Goal: Check status: Check status

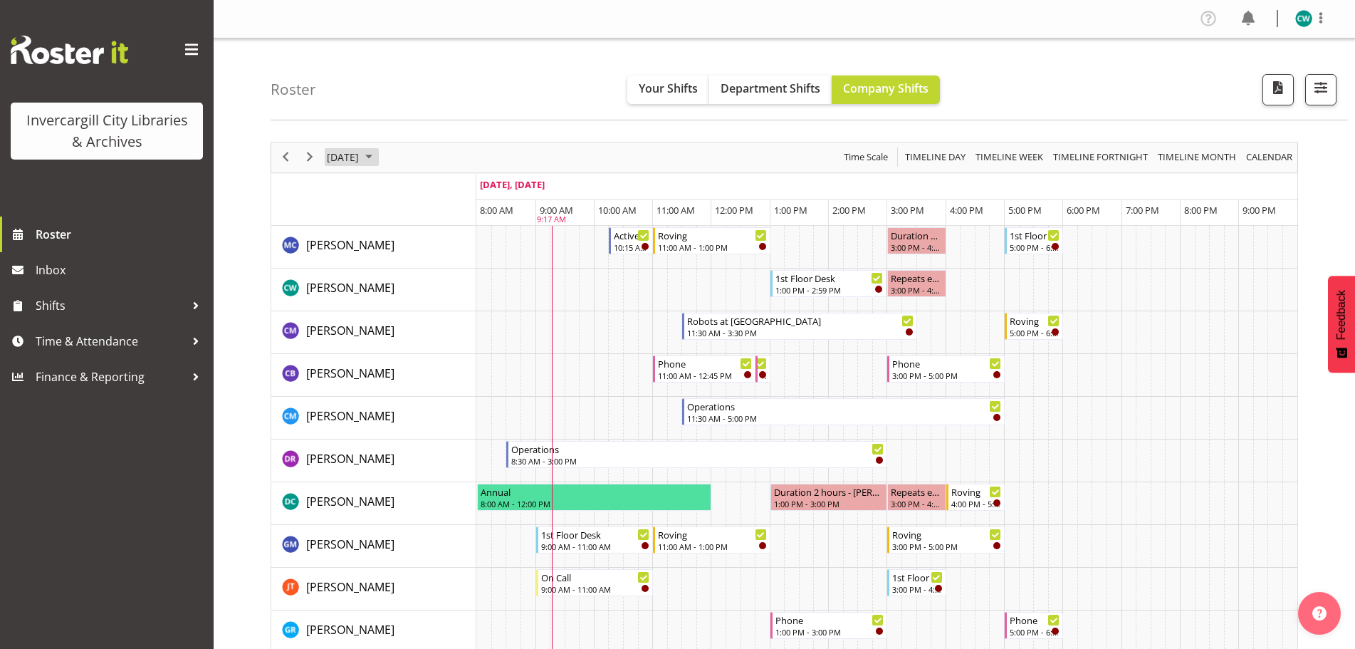
click at [377, 154] on span "September 2025" at bounding box center [368, 157] width 17 height 18
click at [477, 191] on span "next month" at bounding box center [476, 193] width 25 height 26
click at [414, 247] on span "1" at bounding box center [410, 241] width 21 height 21
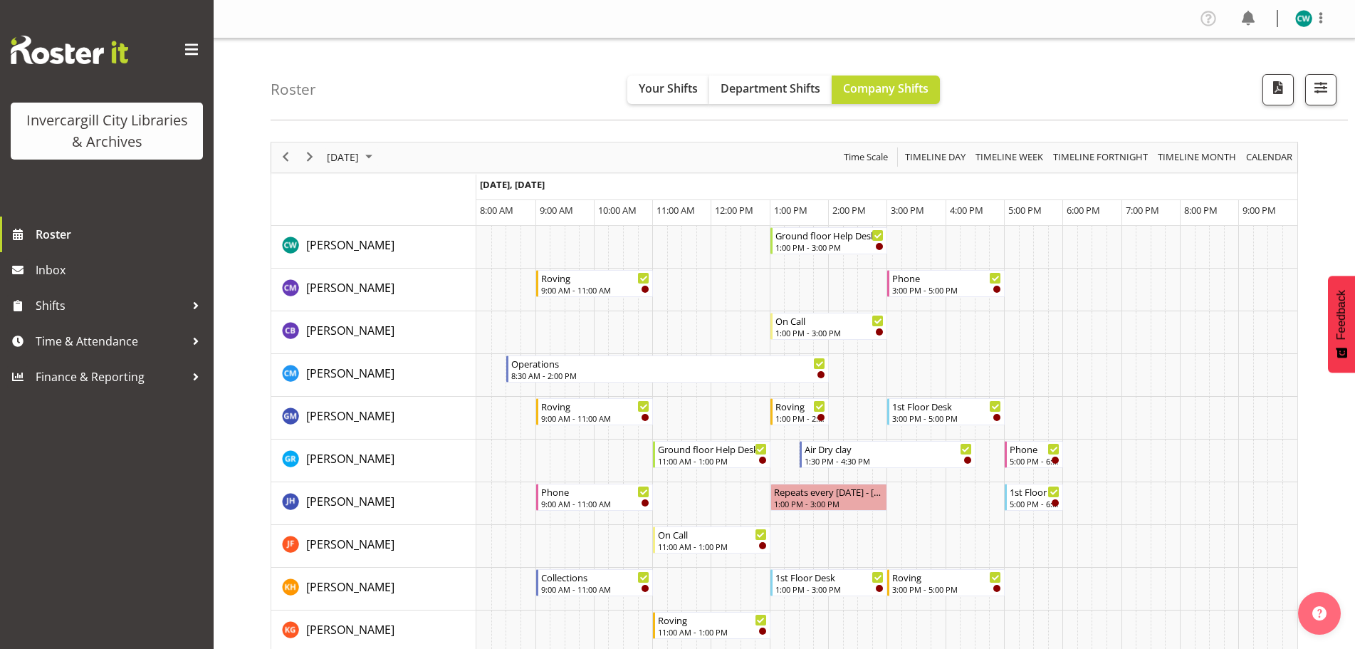
click at [377, 158] on span "October 2025" at bounding box center [368, 157] width 17 height 18
click at [456, 244] on span "3" at bounding box center [455, 241] width 21 height 21
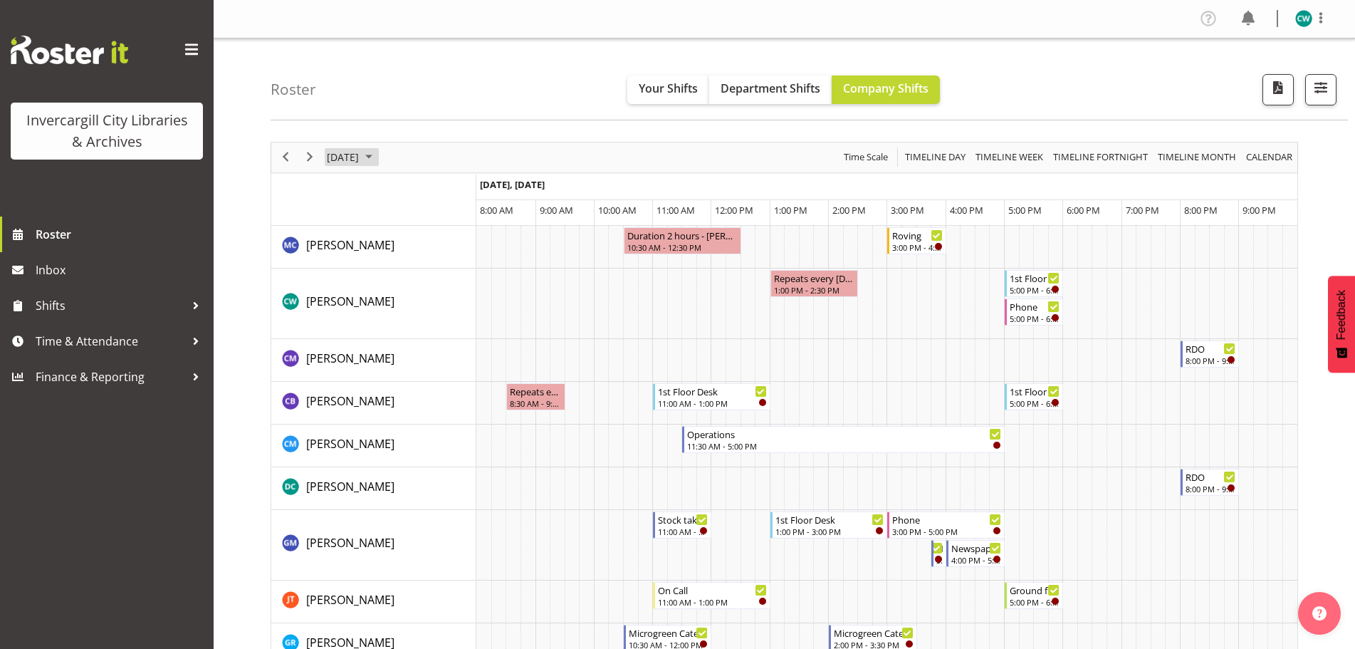
click at [377, 155] on span "October 2025" at bounding box center [368, 157] width 17 height 18
click at [407, 240] on span "1" at bounding box center [410, 241] width 21 height 21
